Goal: Transaction & Acquisition: Purchase product/service

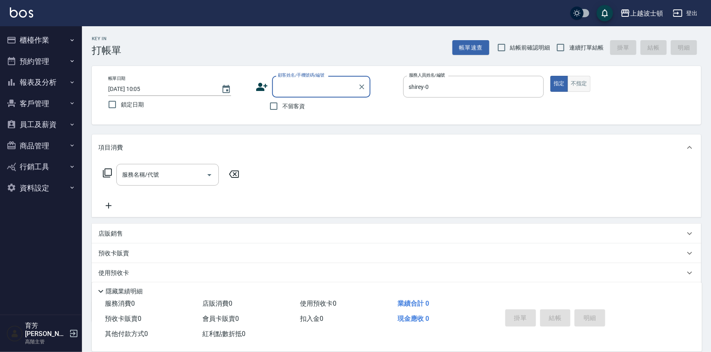
click at [578, 82] on button "不指定" at bounding box center [579, 84] width 23 height 16
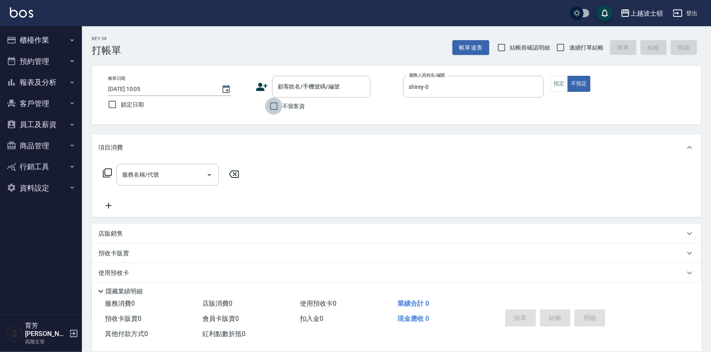
click at [273, 108] on input "不留客資" at bounding box center [273, 106] width 17 height 17
checkbox input "true"
click at [109, 174] on icon at bounding box center [107, 173] width 10 height 10
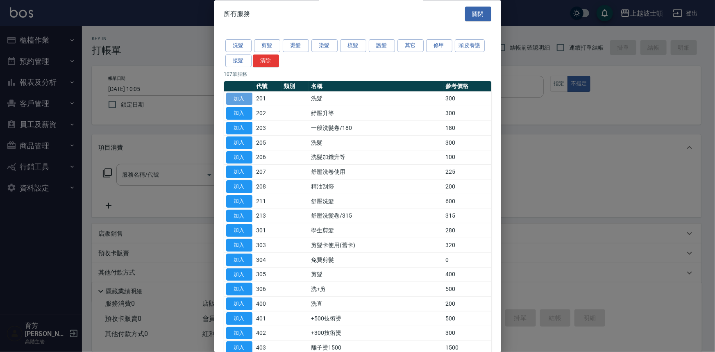
click at [250, 98] on button "加入" at bounding box center [239, 99] width 26 height 13
type input "洗髮(201)"
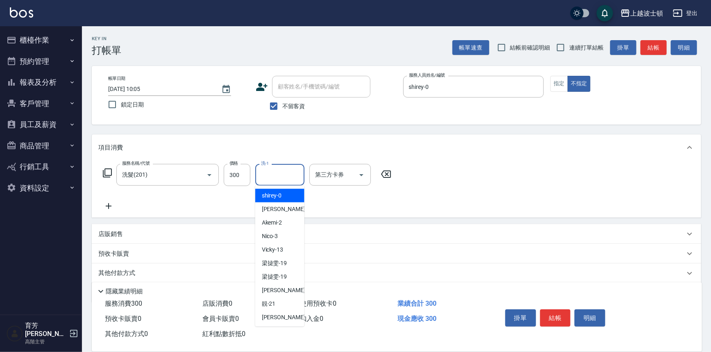
click at [296, 173] on input "洗-1" at bounding box center [280, 175] width 42 height 14
click at [293, 193] on div "shirey -0" at bounding box center [279, 196] width 49 height 14
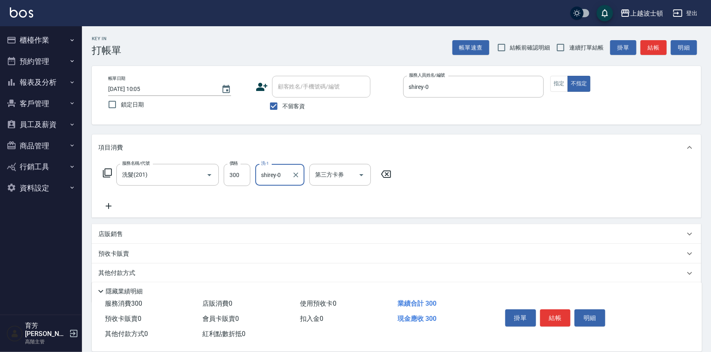
type input "shirey-0"
click at [109, 168] on div "服務名稱/代號 洗髮(201) 服務名稱/代號 價格 300 價格 洗-1 shirey-0 洗-1 第三方卡券 第三方卡券" at bounding box center [247, 175] width 298 height 22
click at [109, 168] on icon at bounding box center [107, 173] width 10 height 10
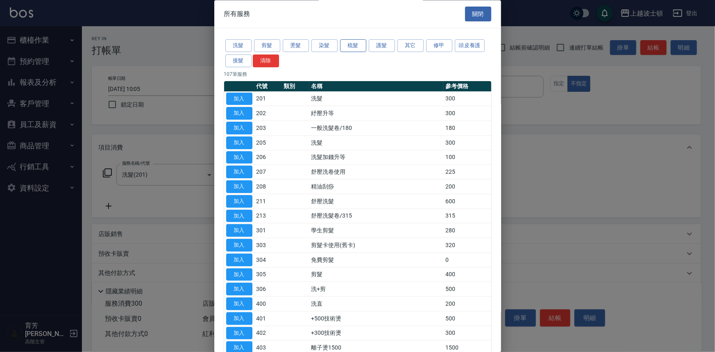
click at [348, 50] on button "梳髮" at bounding box center [353, 46] width 26 height 13
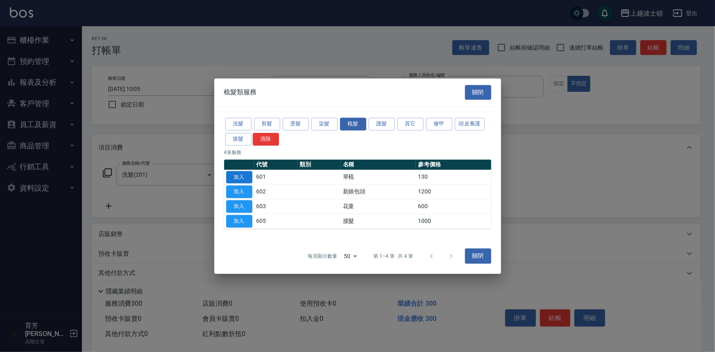
click at [246, 175] on button "加入" at bounding box center [239, 177] width 26 height 13
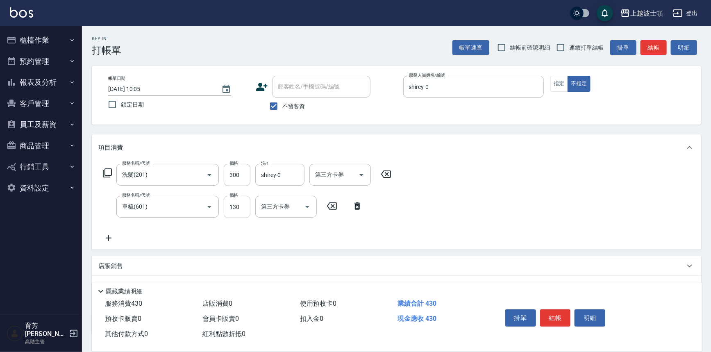
click at [239, 204] on input "130" at bounding box center [237, 207] width 27 height 22
type input "100"
click at [107, 170] on icon at bounding box center [107, 173] width 10 height 10
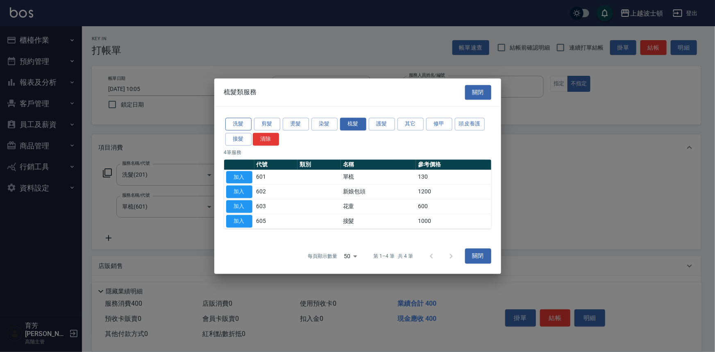
click at [239, 124] on button "洗髮" at bounding box center [238, 124] width 26 height 13
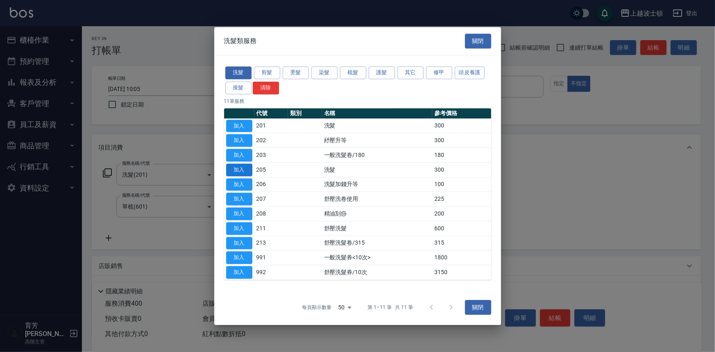
click at [236, 169] on button "加入" at bounding box center [239, 170] width 26 height 13
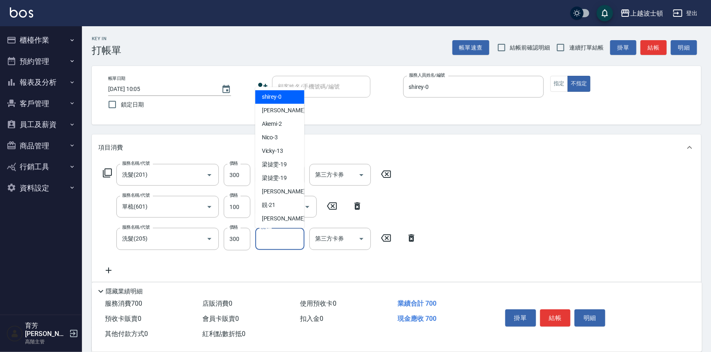
click at [278, 240] on input "洗-1" at bounding box center [280, 239] width 42 height 14
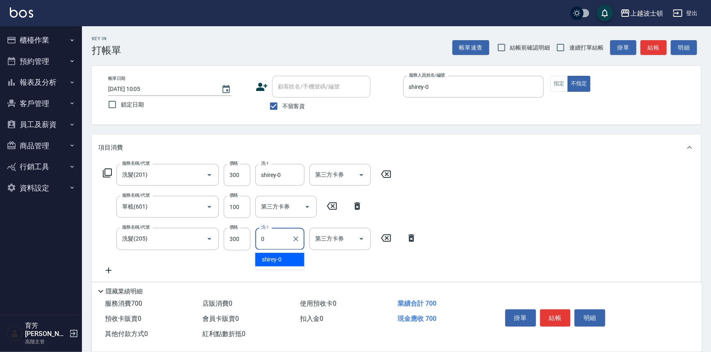
click at [279, 255] on span "shirey -0" at bounding box center [272, 259] width 20 height 9
type input "shirey-0"
click at [109, 169] on icon at bounding box center [107, 172] width 9 height 9
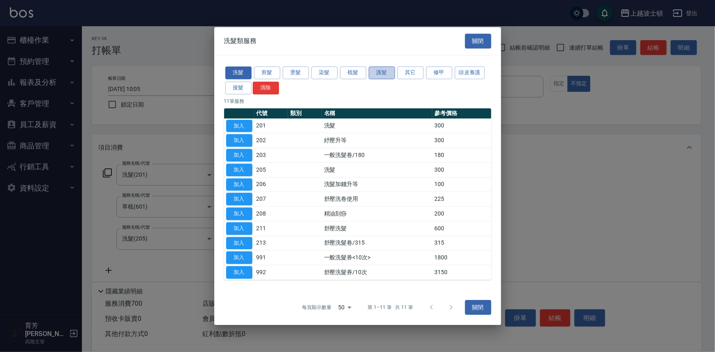
click at [378, 74] on button "護髮" at bounding box center [382, 72] width 26 height 13
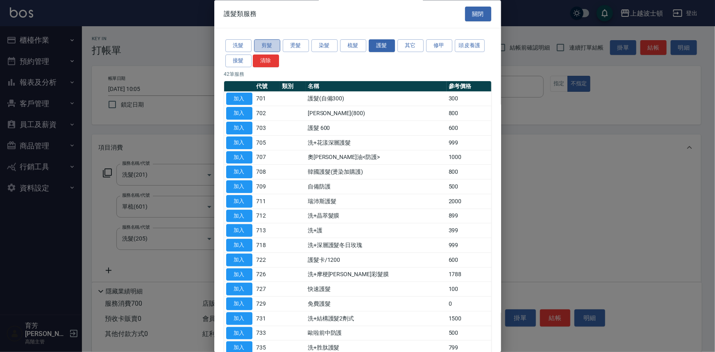
click at [277, 48] on button "剪髮" at bounding box center [267, 46] width 26 height 13
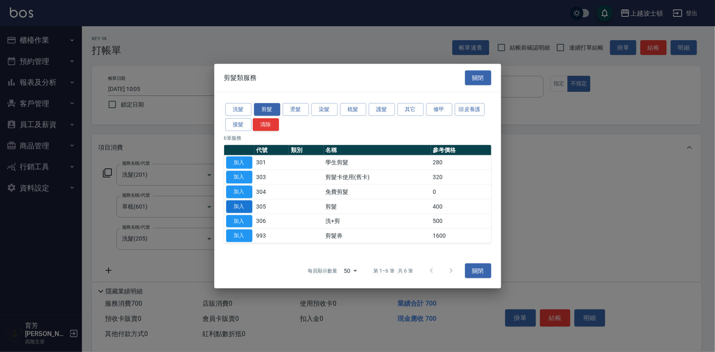
click at [244, 209] on button "加入" at bounding box center [239, 206] width 26 height 13
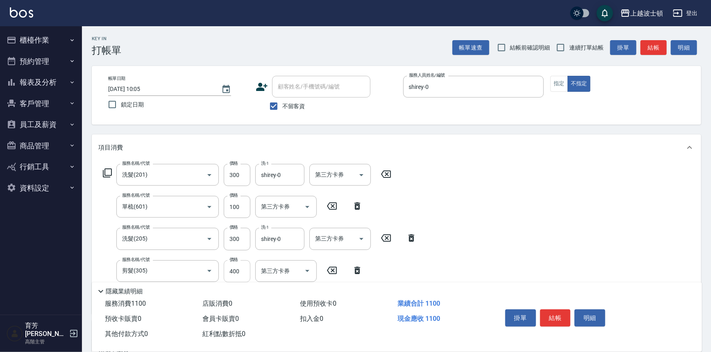
click at [248, 266] on input "400" at bounding box center [237, 271] width 27 height 22
type input "350"
click at [559, 315] on button "結帳" at bounding box center [555, 317] width 31 height 17
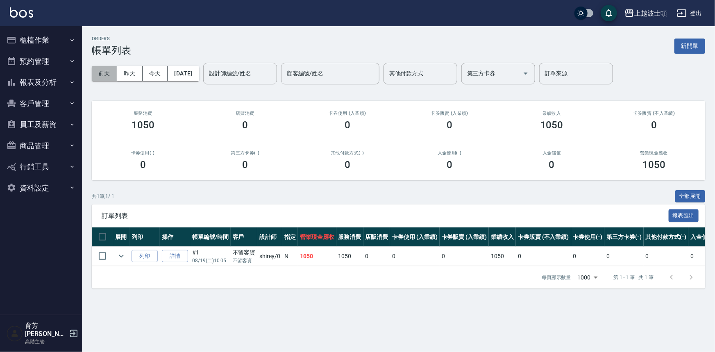
click at [108, 73] on button "前天" at bounding box center [104, 73] width 25 height 15
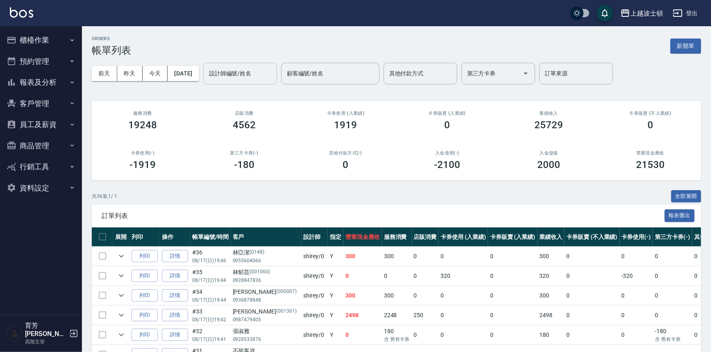
click at [239, 68] on input "設計師編號/姓名" at bounding box center [240, 73] width 66 height 14
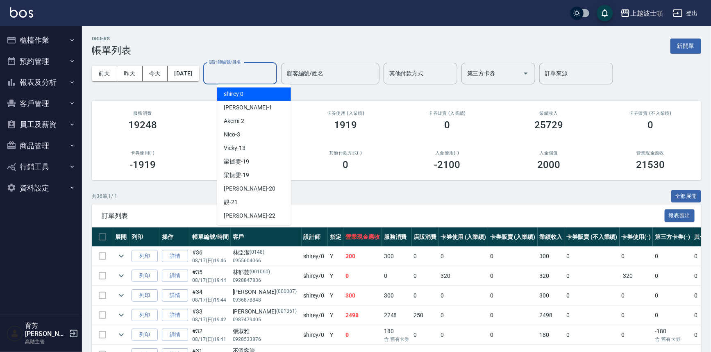
click at [243, 91] on span "shirey -0" at bounding box center [234, 94] width 20 height 9
type input "shirey-0"
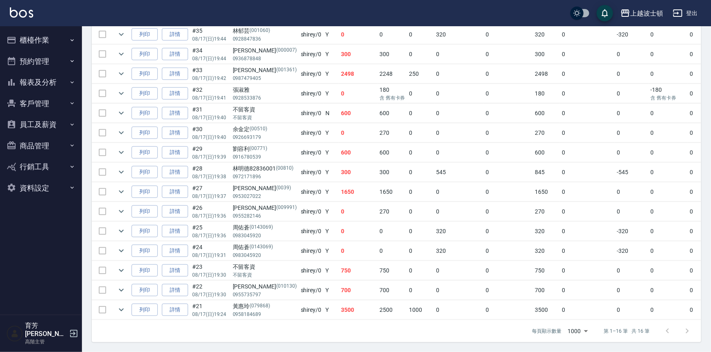
scroll to position [245, 0]
click at [70, 85] on icon "button" at bounding box center [72, 82] width 7 height 7
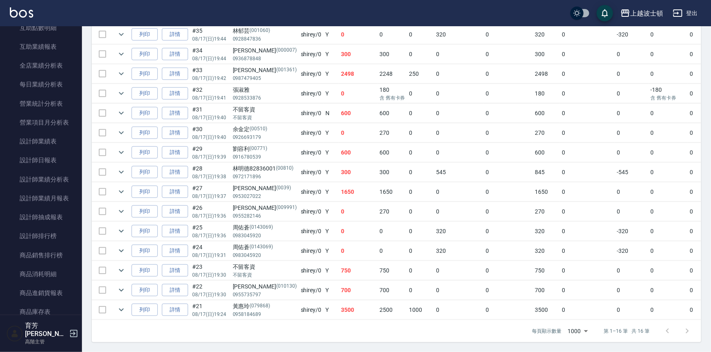
scroll to position [232, 0]
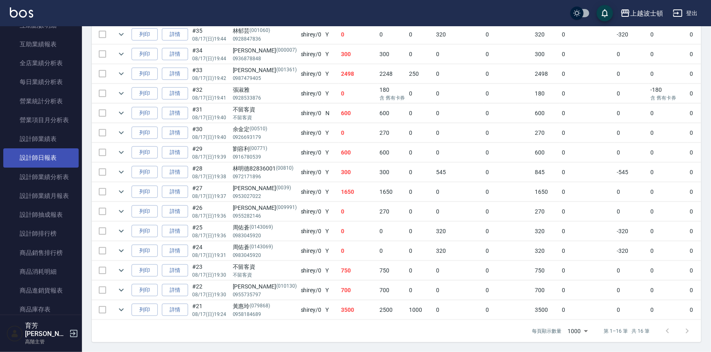
click at [35, 152] on link "設計師日報表" at bounding box center [40, 157] width 75 height 19
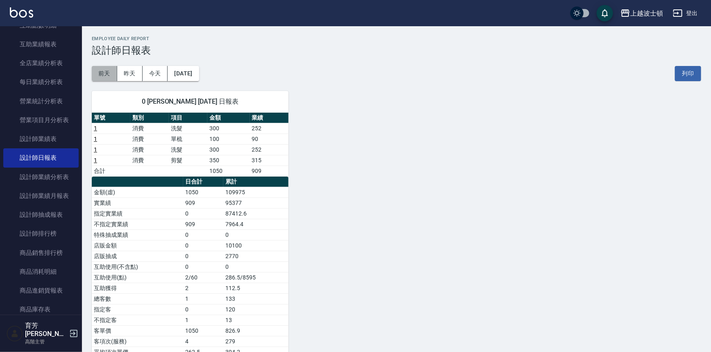
click at [101, 72] on button "前天" at bounding box center [104, 73] width 25 height 15
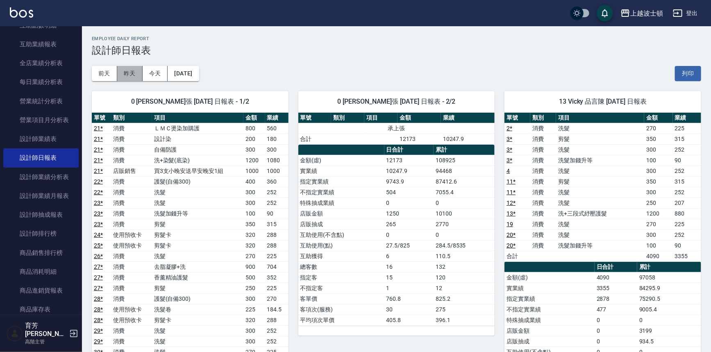
click at [135, 74] on button "昨天" at bounding box center [129, 73] width 25 height 15
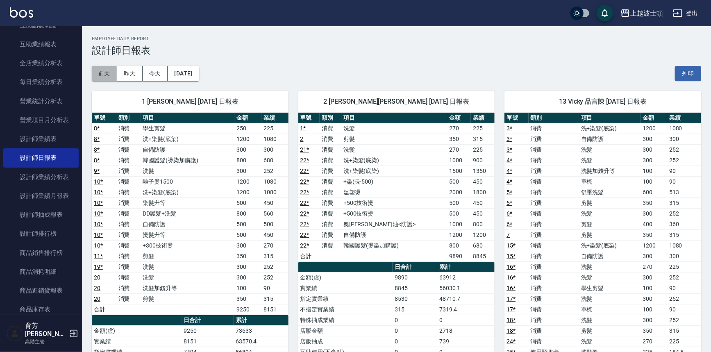
click at [108, 72] on button "前天" at bounding box center [104, 73] width 25 height 15
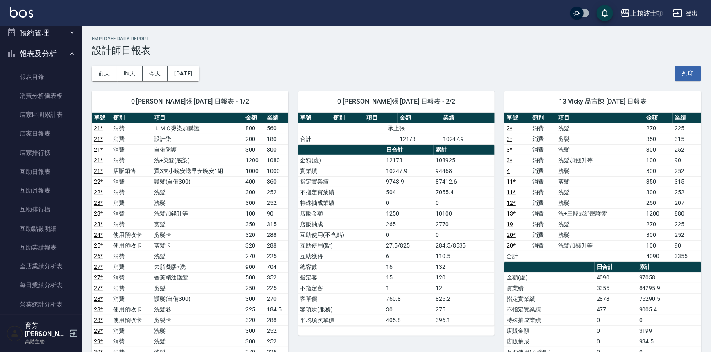
scroll to position [25, 0]
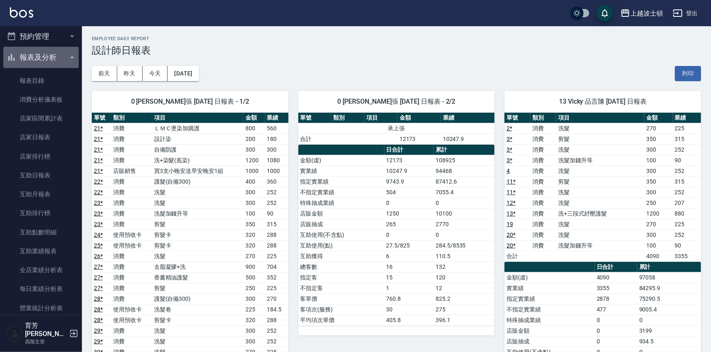
click at [67, 52] on button "報表及分析" at bounding box center [40, 57] width 75 height 21
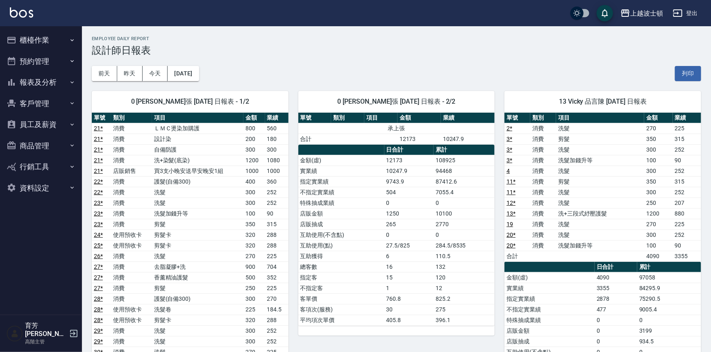
scroll to position [0, 0]
click at [60, 39] on button "櫃檯作業" at bounding box center [40, 40] width 75 height 21
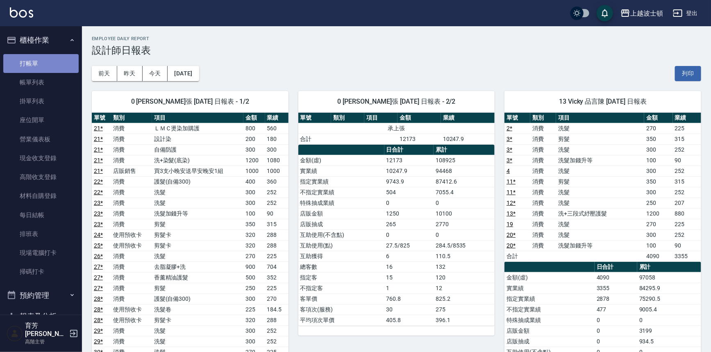
click at [51, 66] on link "打帳單" at bounding box center [40, 63] width 75 height 19
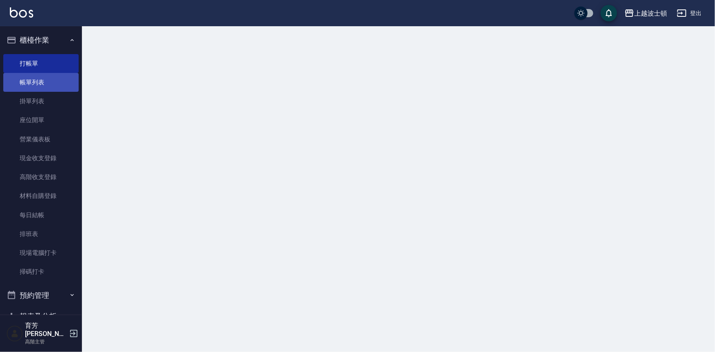
click at [53, 82] on link "帳單列表" at bounding box center [40, 82] width 75 height 19
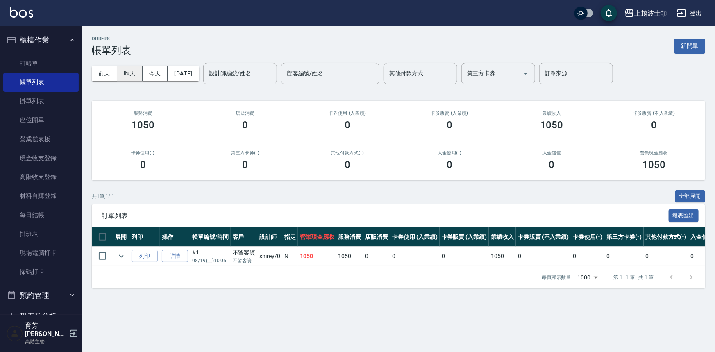
click at [132, 69] on button "昨天" at bounding box center [129, 73] width 25 height 15
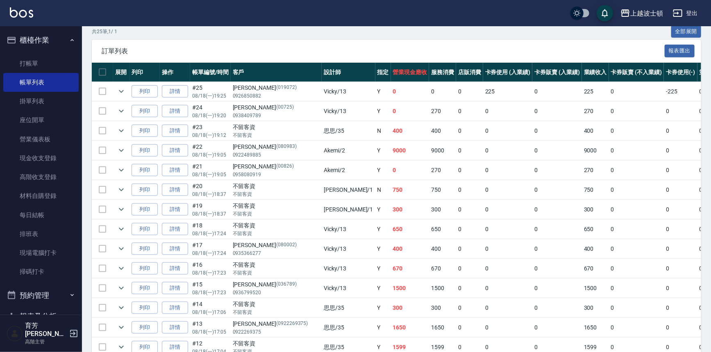
scroll to position [161, 0]
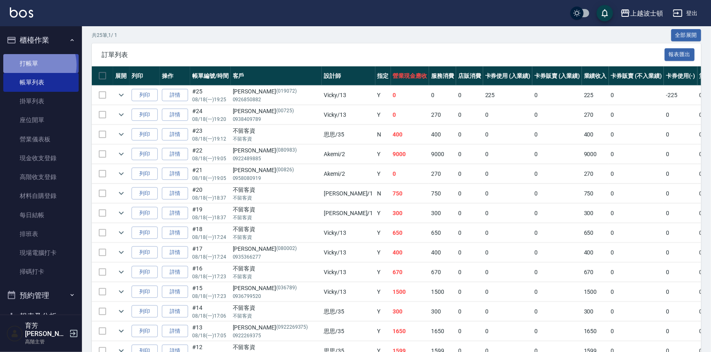
click at [36, 65] on link "打帳單" at bounding box center [40, 63] width 75 height 19
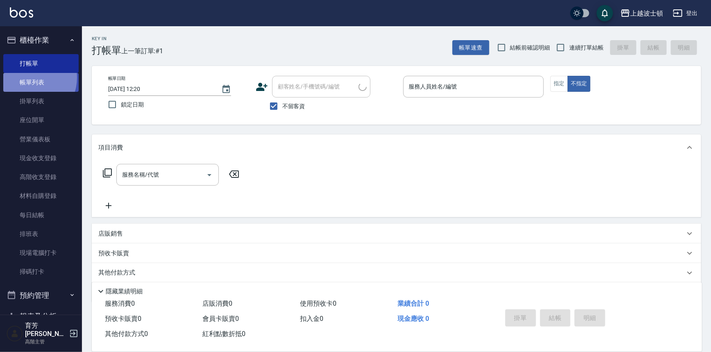
click at [30, 78] on link "帳單列表" at bounding box center [40, 82] width 75 height 19
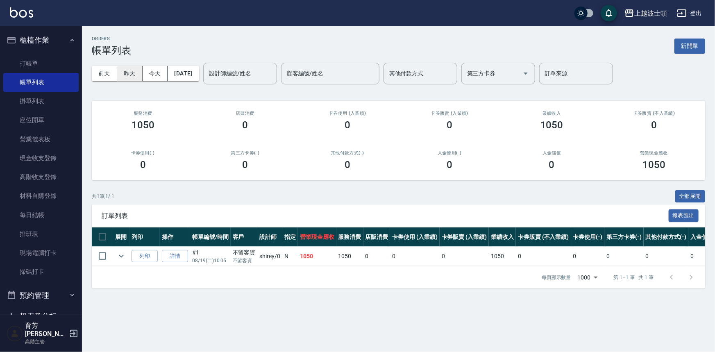
click at [129, 71] on button "昨天" at bounding box center [129, 73] width 25 height 15
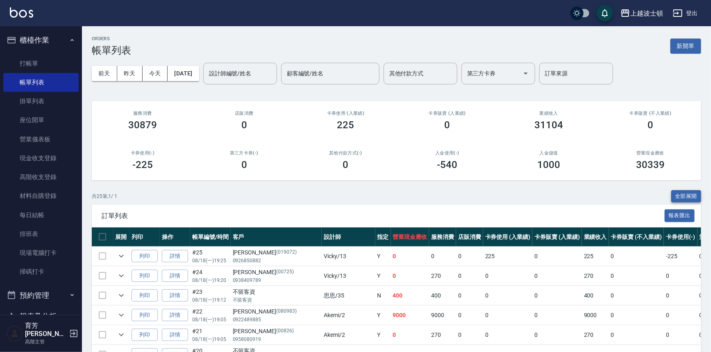
click at [692, 196] on button "全部展開" at bounding box center [686, 196] width 30 height 13
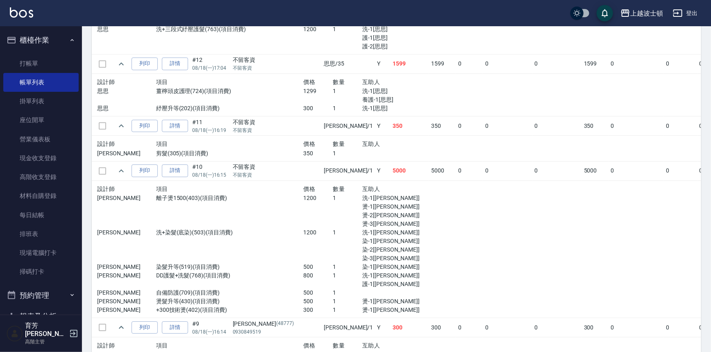
scroll to position [1087, 0]
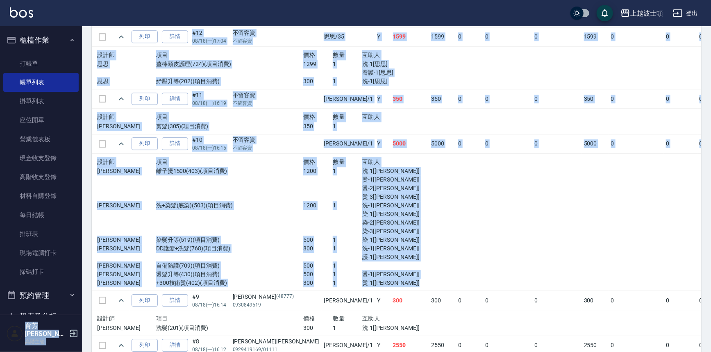
drag, startPoint x: 707, startPoint y: 259, endPoint x: 680, endPoint y: 12, distance: 248.1
click at [34, 59] on link "打帳單" at bounding box center [40, 63] width 75 height 19
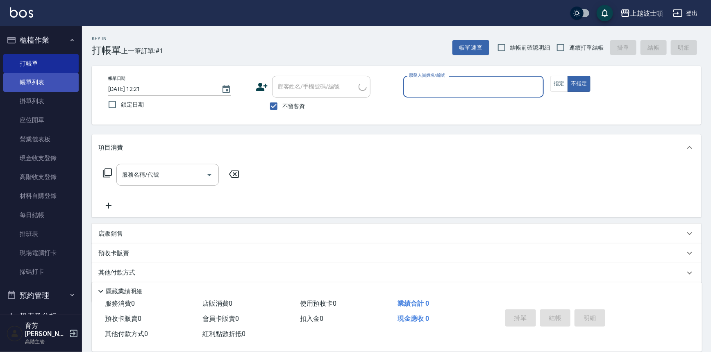
click at [38, 81] on link "帳單列表" at bounding box center [40, 82] width 75 height 19
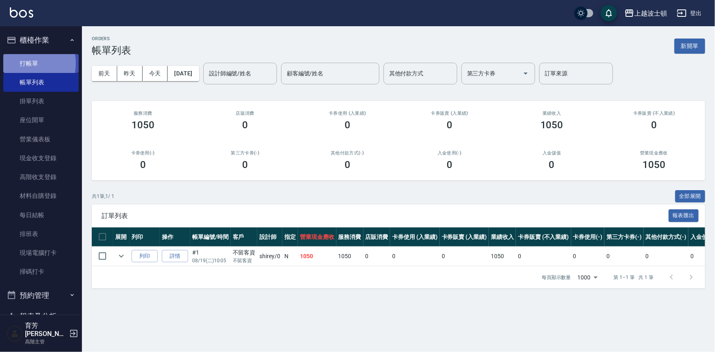
click at [14, 63] on link "打帳單" at bounding box center [40, 63] width 75 height 19
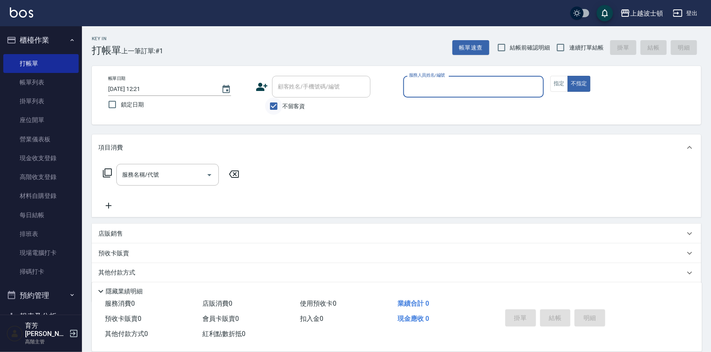
click at [279, 100] on input "不留客資" at bounding box center [273, 106] width 17 height 17
checkbox input "false"
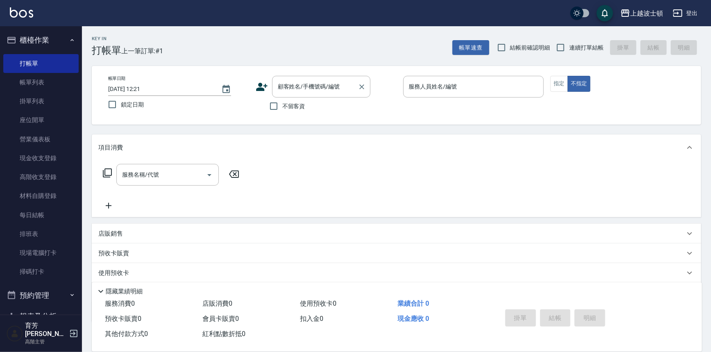
click at [280, 90] on input "顧客姓名/手機號碼/編號" at bounding box center [315, 87] width 79 height 14
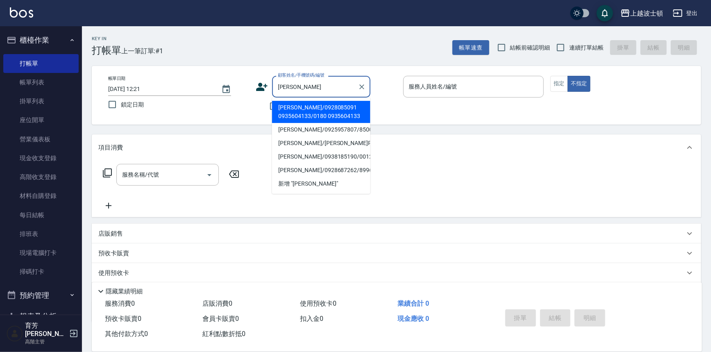
click at [291, 104] on li "[PERSON_NAME]/0928085091 0935604133/0180 0935604133" at bounding box center [321, 112] width 98 height 22
type input "[PERSON_NAME]/0928085091 0935604133/0180 0935604133"
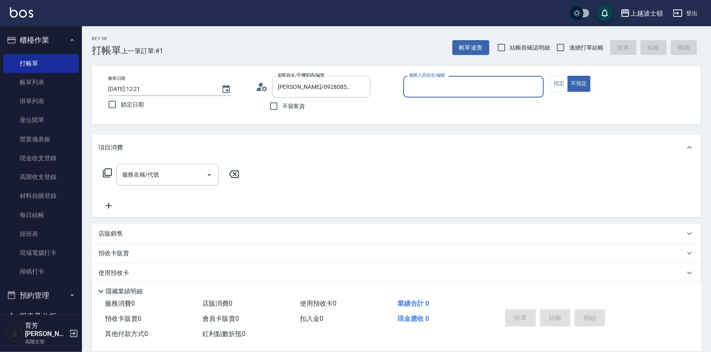
type input "shirey-0"
click at [263, 84] on icon at bounding box center [262, 87] width 12 height 12
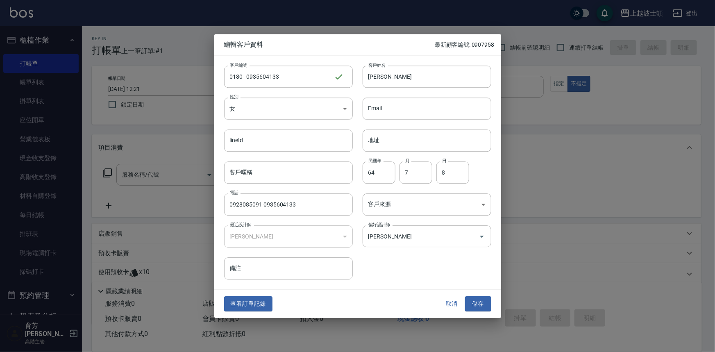
click at [444, 303] on button "取消" at bounding box center [452, 304] width 26 height 15
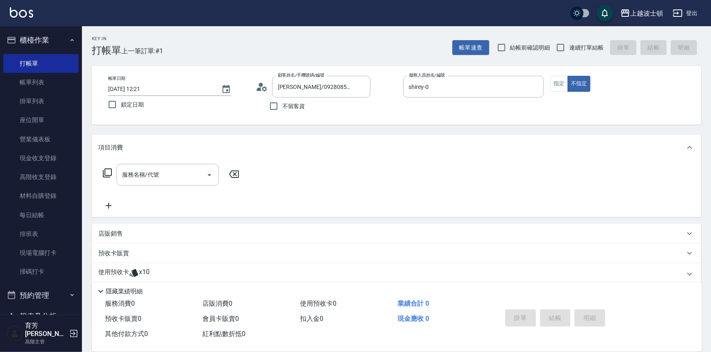
click at [32, 12] on img at bounding box center [21, 12] width 23 height 10
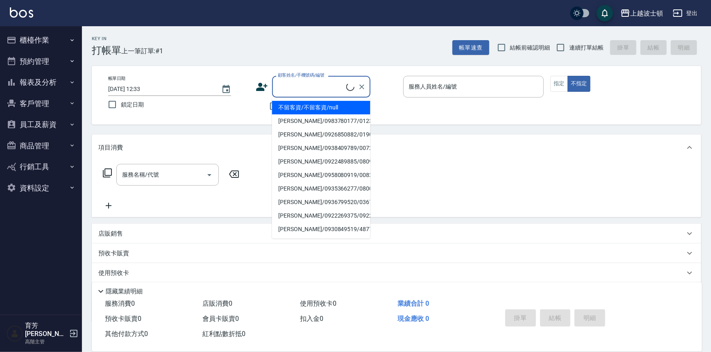
click at [288, 89] on input "顧客姓名/手機號碼/編號" at bounding box center [311, 87] width 70 height 14
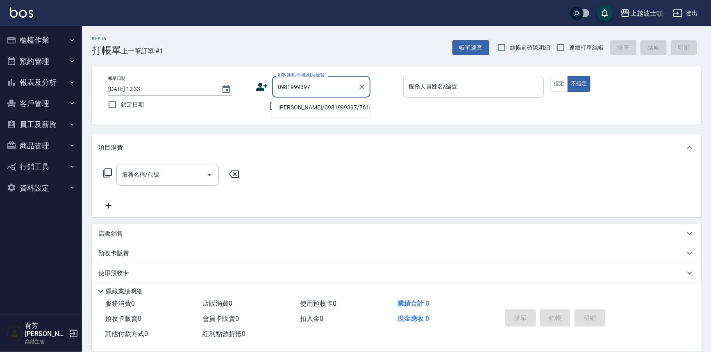
click at [322, 110] on li "[PERSON_NAME]/0981999397/761019" at bounding box center [321, 108] width 98 height 14
type input "[PERSON_NAME]/0981999397/761019"
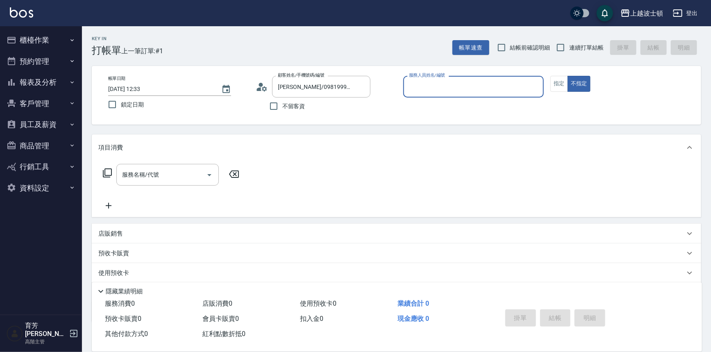
type input "思思-35"
click at [566, 90] on button "指定" at bounding box center [559, 84] width 18 height 16
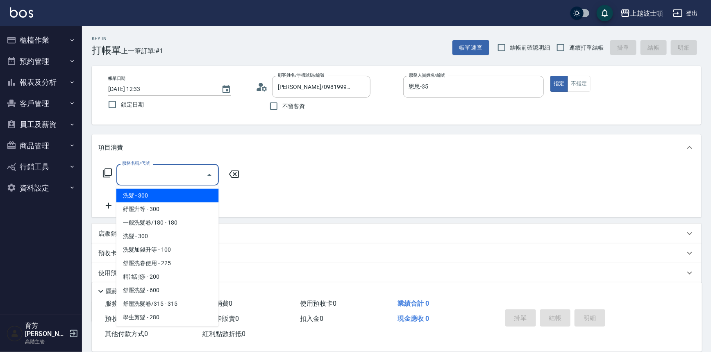
click at [149, 172] on input "服務名稱/代號" at bounding box center [161, 175] width 83 height 14
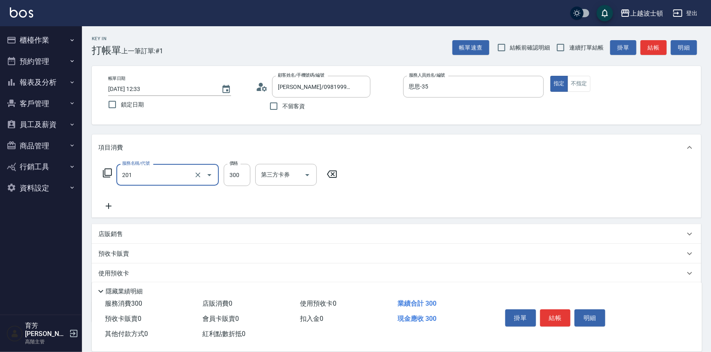
type input "洗髮(201)"
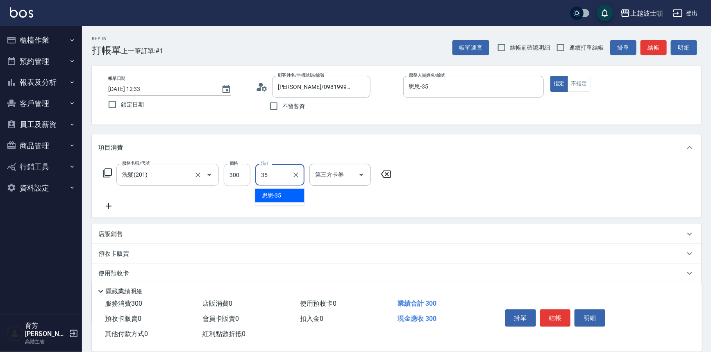
type input "思思-35"
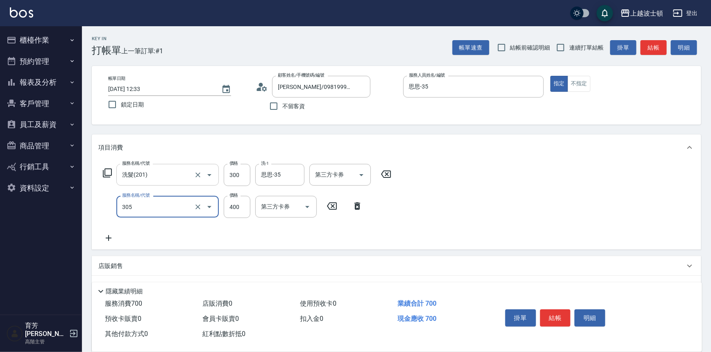
type input "剪髮(305)"
type input "350"
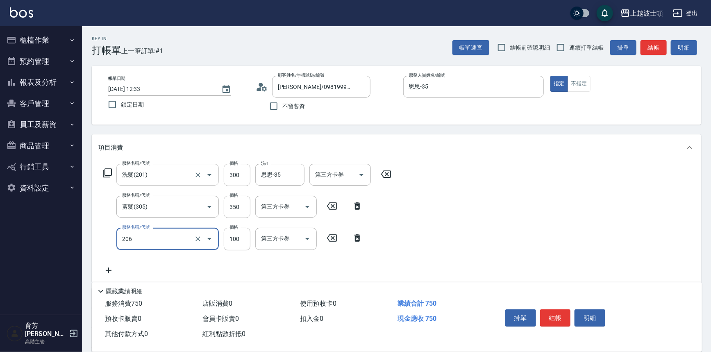
type input "洗髮加錢升等(206)"
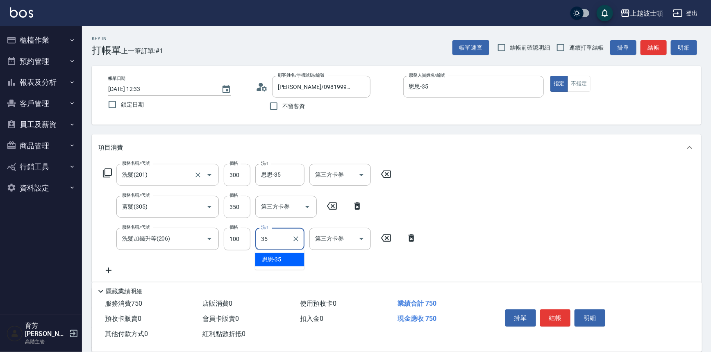
type input "思思-35"
click at [549, 309] on button "結帳" at bounding box center [555, 317] width 31 height 17
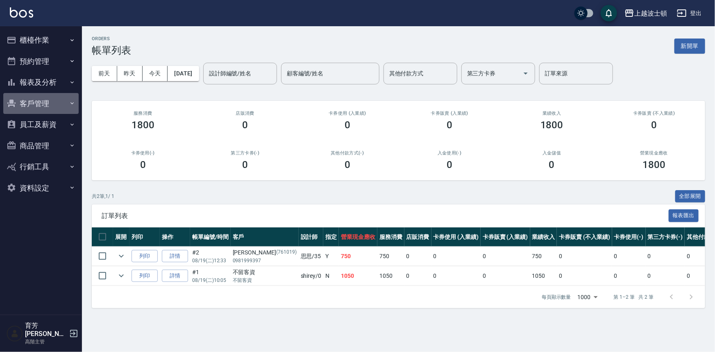
click at [49, 102] on button "客戶管理" at bounding box center [40, 103] width 75 height 21
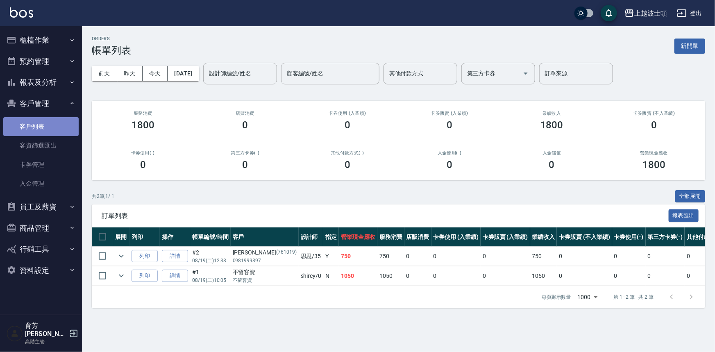
click at [54, 121] on link "客戶列表" at bounding box center [40, 126] width 75 height 19
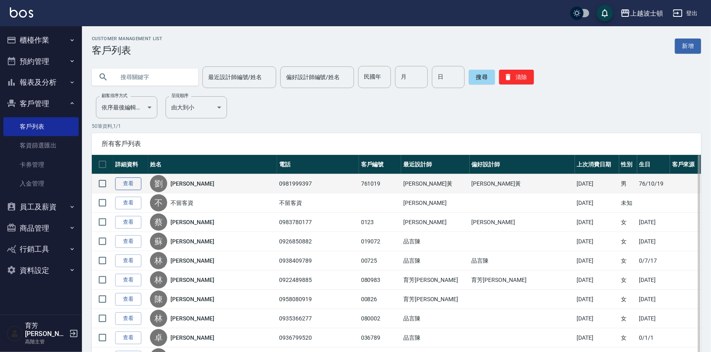
click at [136, 180] on link "查看" at bounding box center [128, 183] width 26 height 13
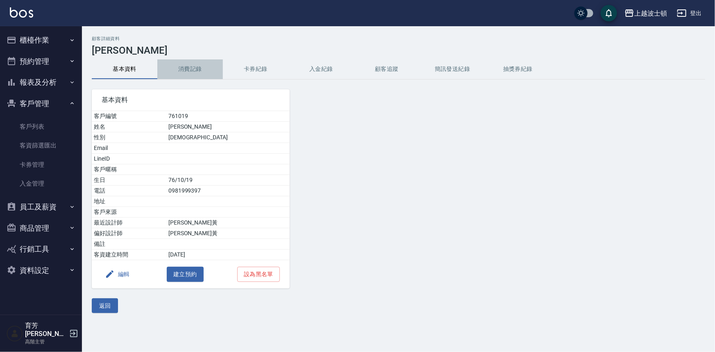
click at [183, 73] on button "消費記錄" at bounding box center [190, 69] width 66 height 20
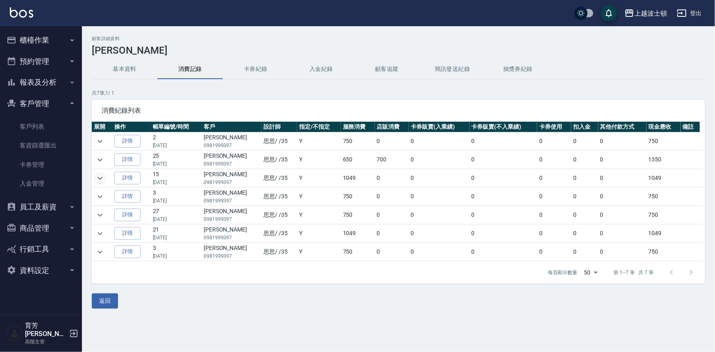
click at [99, 172] on button "expand row" at bounding box center [100, 178] width 12 height 12
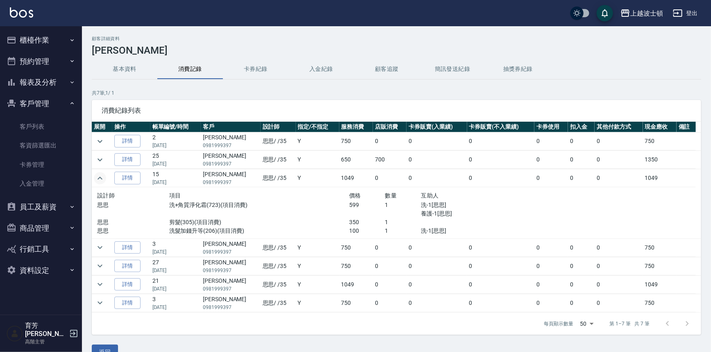
click at [99, 173] on icon "expand row" at bounding box center [100, 178] width 10 height 10
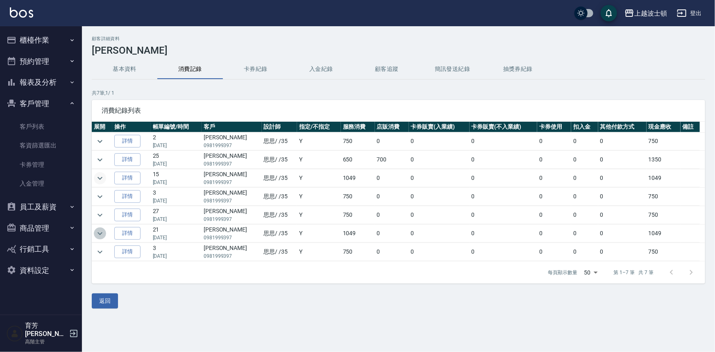
click at [100, 231] on icon "expand row" at bounding box center [100, 234] width 10 height 10
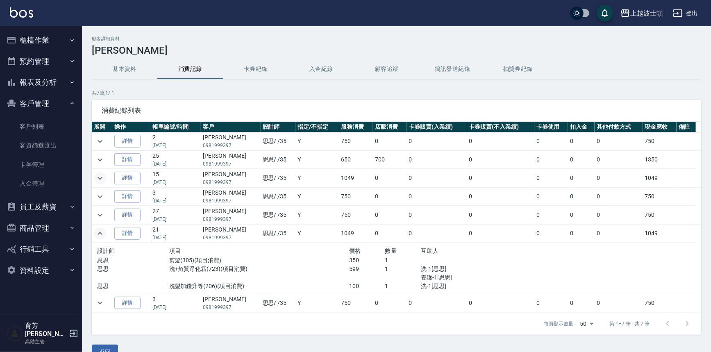
click at [100, 232] on icon "expand row" at bounding box center [100, 233] width 5 height 3
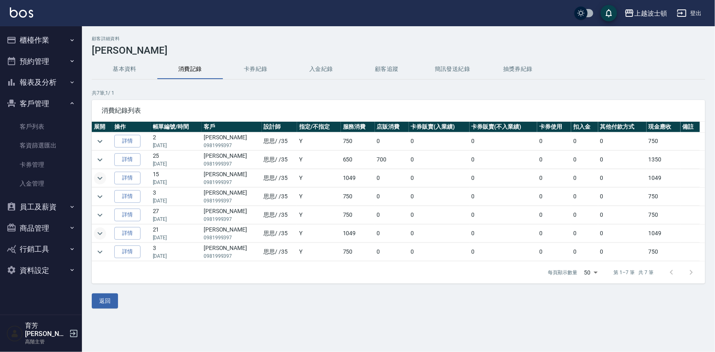
click at [95, 232] on icon "expand row" at bounding box center [100, 234] width 10 height 10
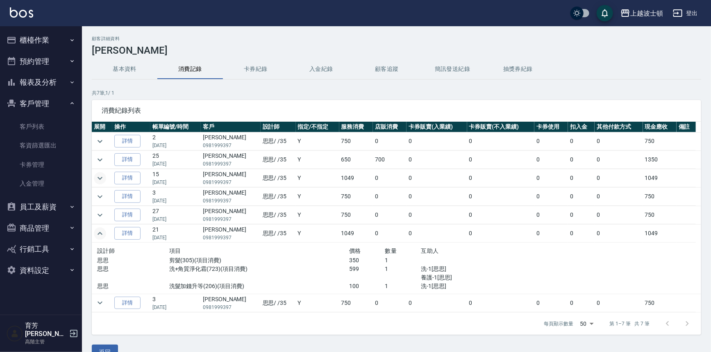
click at [15, 13] on img at bounding box center [21, 12] width 23 height 10
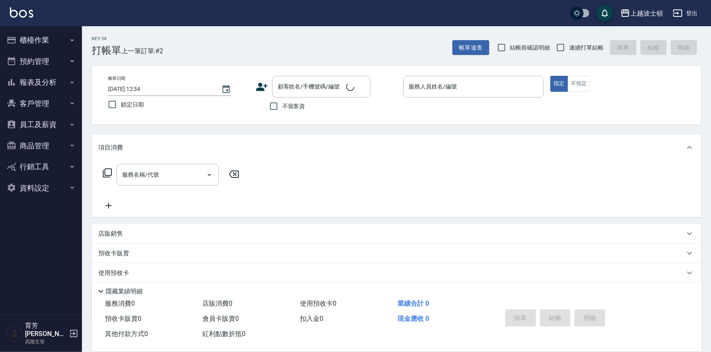
drag, startPoint x: 299, startPoint y: 109, endPoint x: 303, endPoint y: 102, distance: 8.6
click at [299, 109] on span "不留客資" at bounding box center [293, 106] width 23 height 9
click at [282, 109] on input "不留客資" at bounding box center [273, 106] width 17 height 17
checkbox input "true"
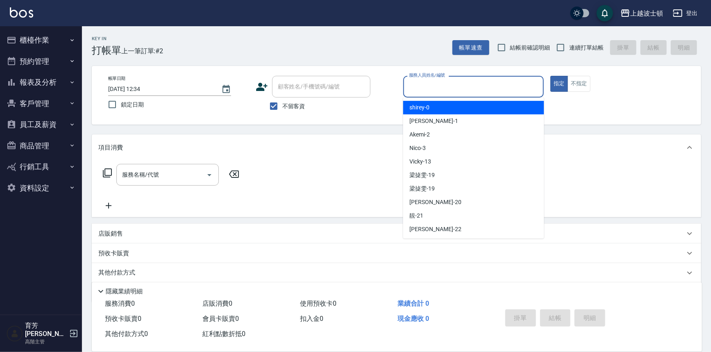
click at [445, 90] on input "服務人員姓名/編號" at bounding box center [474, 87] width 134 height 14
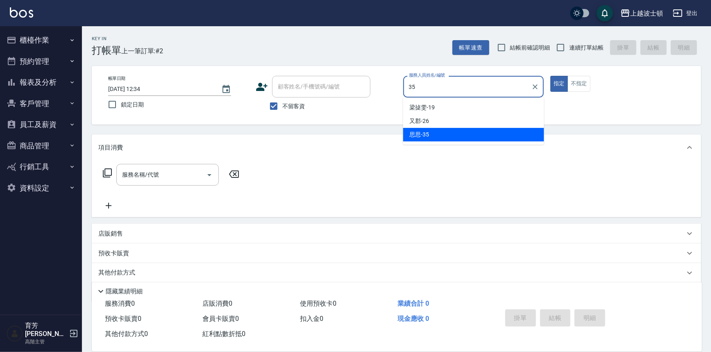
type input "思思-35"
type button "true"
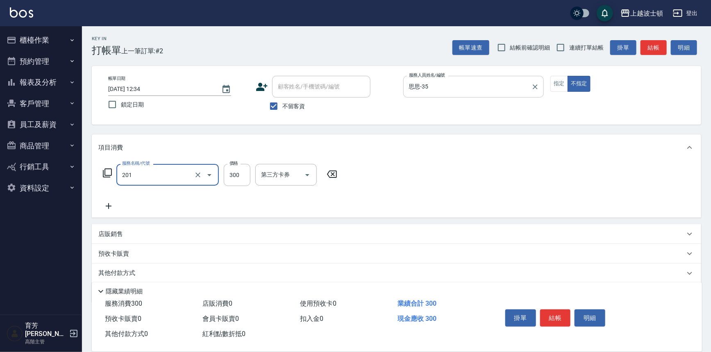
type input "洗髮(201)"
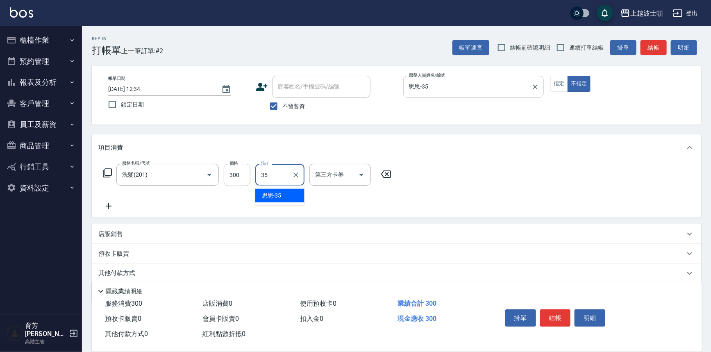
type input "思思-35"
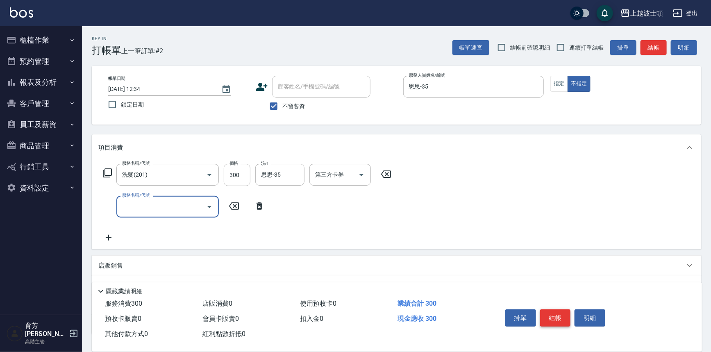
click at [554, 311] on button "結帳" at bounding box center [555, 317] width 31 height 17
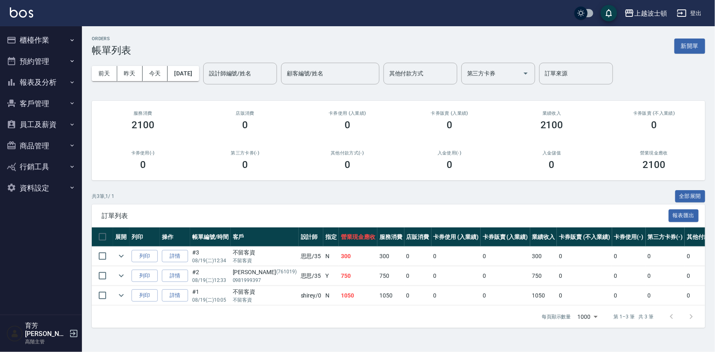
drag, startPoint x: 272, startPoint y: 35, endPoint x: 266, endPoint y: 41, distance: 8.4
click at [266, 41] on div "ORDERS 帳單列表 新開單 [DATE] [DATE] [DATE] [DATE] 設計師編號/姓名 設計師編號/姓名 顧客編號/姓名 顧客編號/姓名 其…" at bounding box center [398, 181] width 633 height 311
drag, startPoint x: 257, startPoint y: -22, endPoint x: 255, endPoint y: -33, distance: 11.3
click at [255, 0] on html "上越波士頓 登出 櫃檯作業 打帳單 帳單列表 掛單列表 座位開單 營業儀表板 現金收支登錄 高階收支登錄 材料自購登錄 每日結帳 排班表 現場電腦打卡 掃碼打…" at bounding box center [357, 176] width 715 height 352
click at [148, 3] on div "上越波士頓 登出" at bounding box center [357, 13] width 715 height 26
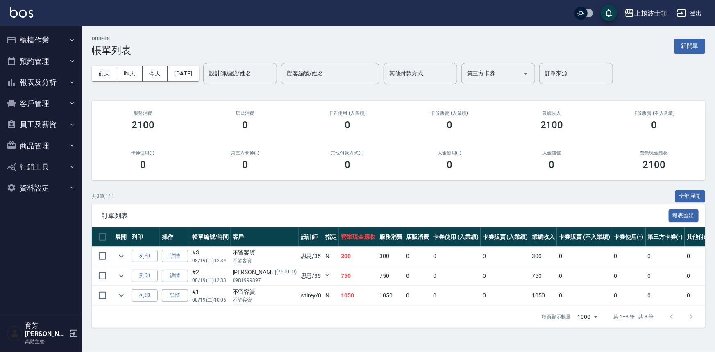
click at [148, 3] on div "上越波士頓 登出" at bounding box center [357, 13] width 715 height 26
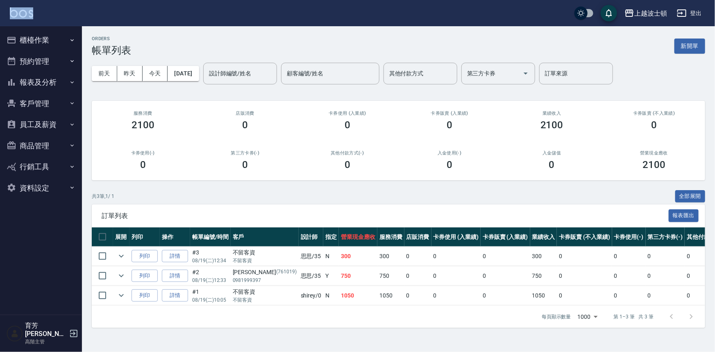
click at [37, 37] on button "櫃檯作業" at bounding box center [40, 40] width 75 height 21
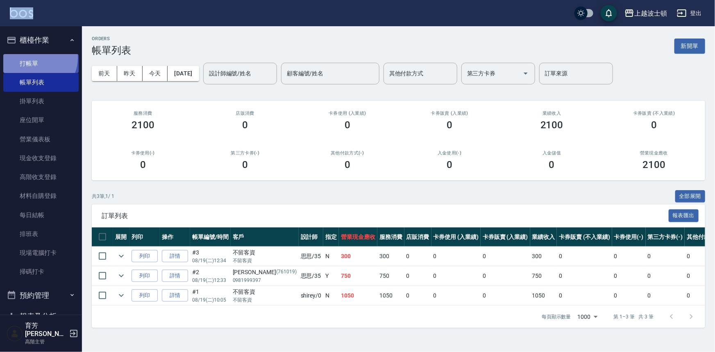
click at [35, 57] on link "打帳單" at bounding box center [40, 63] width 75 height 19
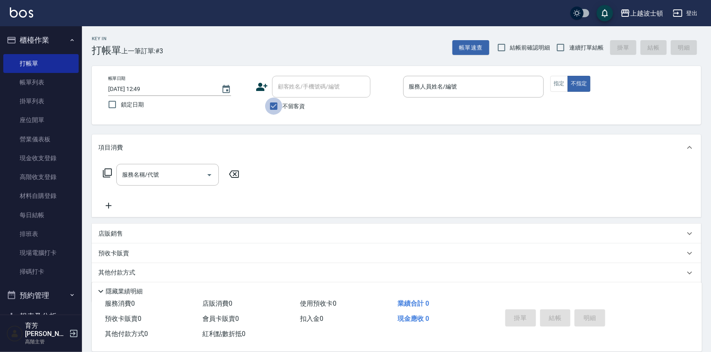
click at [272, 107] on input "不留客資" at bounding box center [273, 106] width 17 height 17
checkbox input "false"
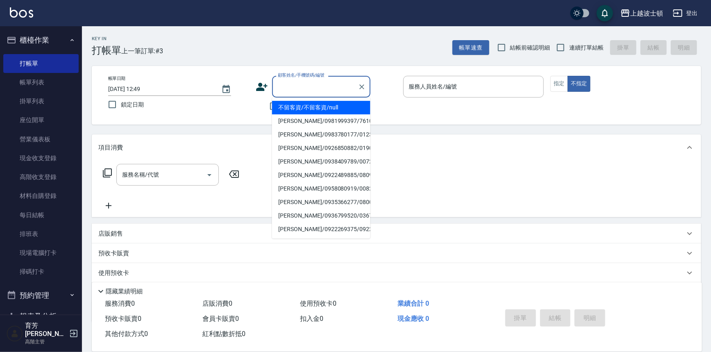
click at [287, 82] on input "顧客姓名/手機號碼/編號" at bounding box center [315, 87] width 79 height 14
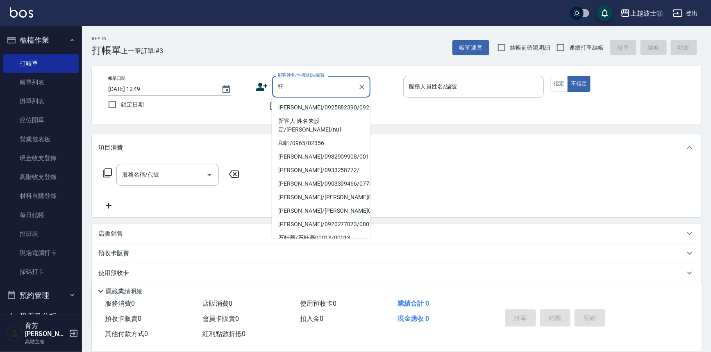
click at [291, 107] on li "[PERSON_NAME]/0925882390/0925882" at bounding box center [321, 108] width 98 height 14
type input "[PERSON_NAME]/0925882390/0925882"
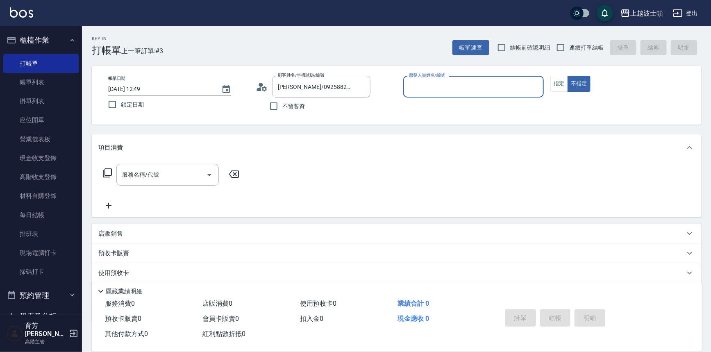
type input "Akemi-2"
click at [557, 81] on button "指定" at bounding box center [559, 84] width 18 height 16
click at [172, 176] on input "服務名稱/代號" at bounding box center [161, 175] width 83 height 14
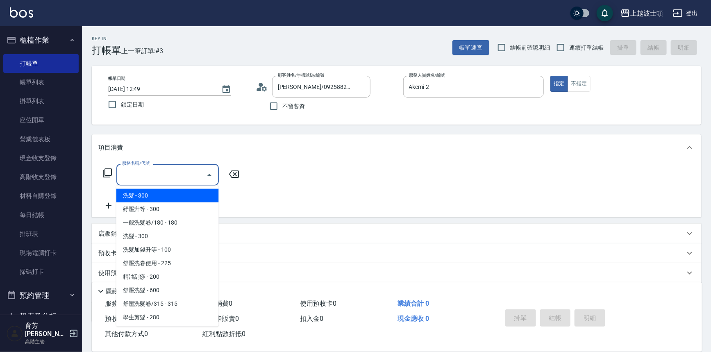
click at [179, 192] on span "洗髮 - 300" at bounding box center [167, 196] width 102 height 14
type input "洗髮(201)"
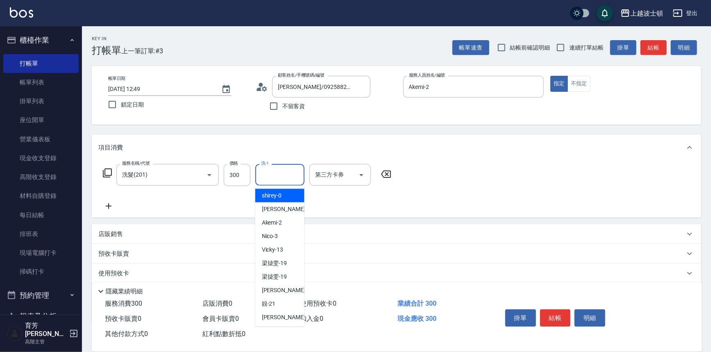
click at [278, 175] on input "洗-1" at bounding box center [280, 175] width 42 height 14
click at [283, 192] on div "Akemi -2" at bounding box center [279, 196] width 49 height 14
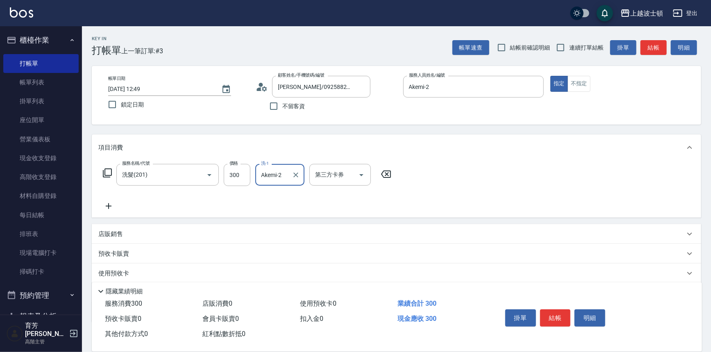
type input "Akemi-2"
click at [110, 205] on icon at bounding box center [108, 206] width 20 height 10
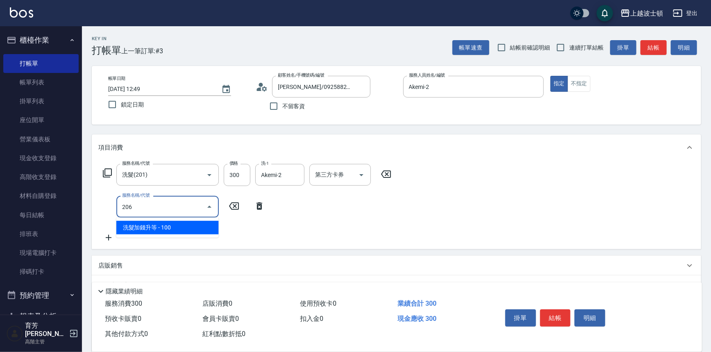
click at [199, 232] on span "洗髮加錢升等 - 100" at bounding box center [167, 228] width 102 height 14
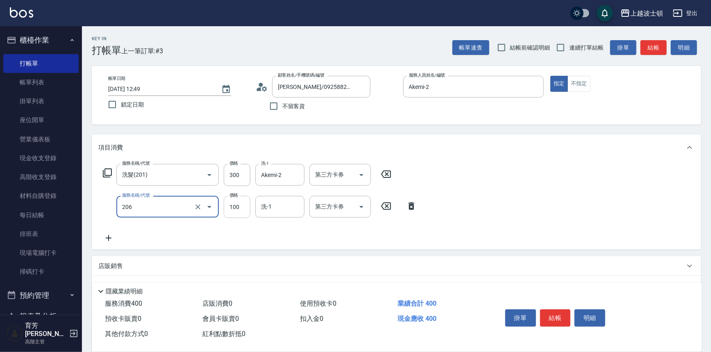
type input "洗髮加錢升等(206)"
click at [237, 213] on input "100" at bounding box center [237, 207] width 27 height 22
type input "50"
click at [276, 207] on input "洗-1" at bounding box center [280, 207] width 42 height 14
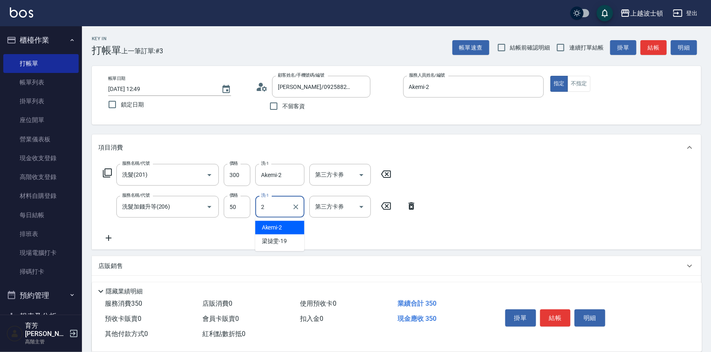
click at [280, 224] on span "Akemi -2" at bounding box center [272, 227] width 20 height 9
type input "Akemi-2"
click at [506, 189] on div "服務名稱/代號 洗髮(201) 服務名稱/代號 價格 300 價格 洗-1 Akemi-2 洗-1 第三方卡券 第三方卡券 服務名稱/代號 洗髮加錢升等(20…" at bounding box center [396, 205] width 609 height 89
click at [557, 317] on button "結帳" at bounding box center [555, 317] width 31 height 17
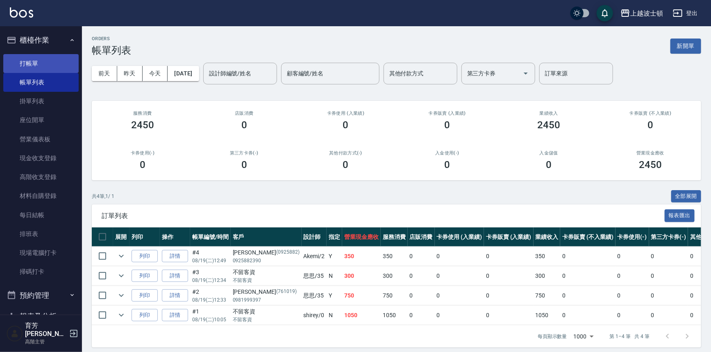
click at [34, 61] on link "打帳單" at bounding box center [40, 63] width 75 height 19
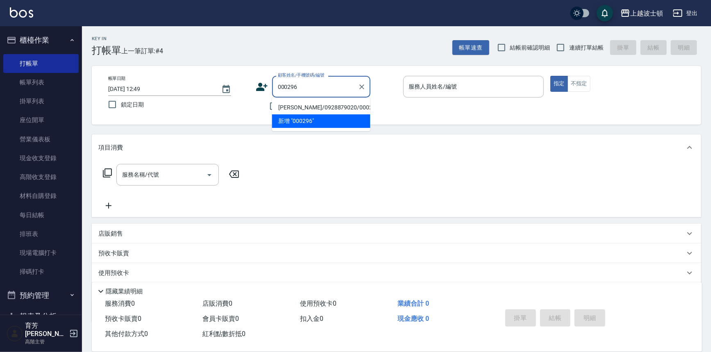
click at [289, 106] on li "[PERSON_NAME]/0928879020/000296" at bounding box center [321, 108] width 98 height 14
type input "[PERSON_NAME]/0928879020/000296"
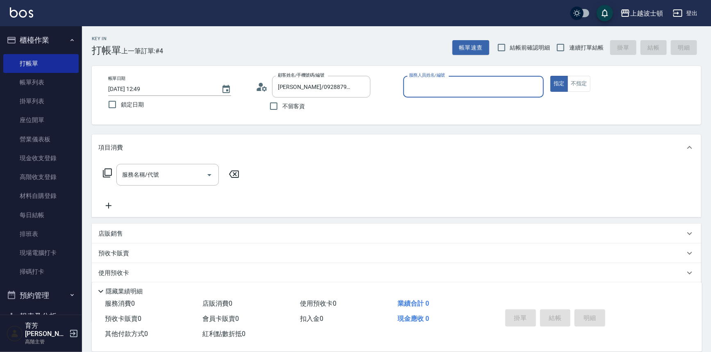
type input "Akemi-2"
click at [181, 176] on input "服務名稱/代號" at bounding box center [161, 175] width 83 height 14
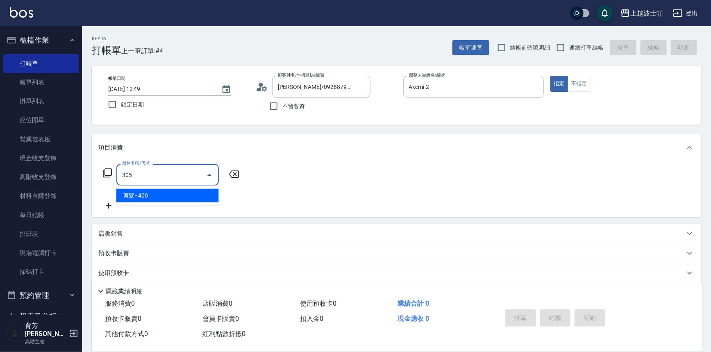
click at [204, 192] on span "剪髮 - 400" at bounding box center [167, 196] width 102 height 14
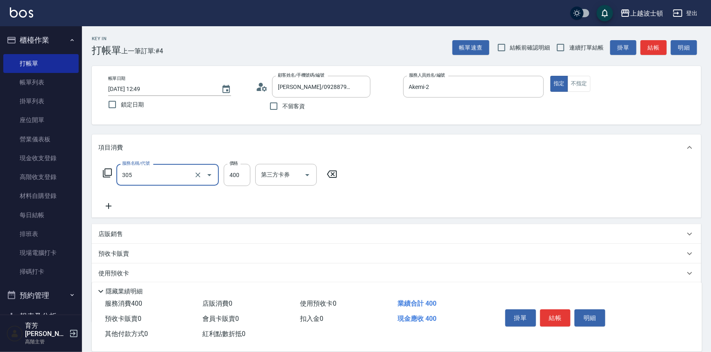
type input "剪髮(305)"
click at [384, 179] on div "服務名稱/代號 剪髮(305) 服務名稱/代號 價格 400 價格 第三方卡券 第三方卡券" at bounding box center [396, 189] width 609 height 57
click at [561, 311] on button "結帳" at bounding box center [555, 317] width 31 height 17
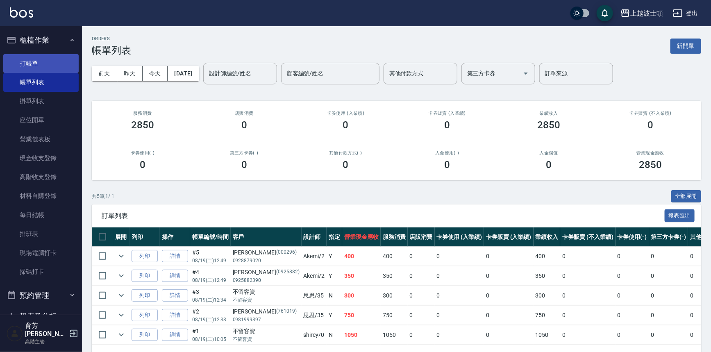
click at [53, 60] on link "打帳單" at bounding box center [40, 63] width 75 height 19
